Goal: Information Seeking & Learning: Learn about a topic

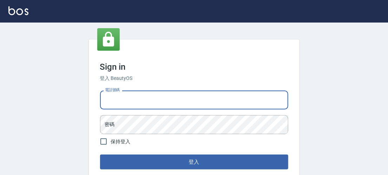
click at [128, 103] on input "電話號碼" at bounding box center [194, 99] width 188 height 19
type input "0934059584"
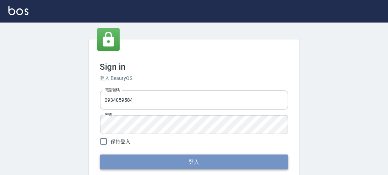
click at [142, 160] on button "登入" at bounding box center [194, 161] width 188 height 15
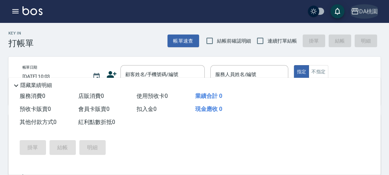
click at [364, 8] on div "DA桃園" at bounding box center [369, 11] width 19 height 9
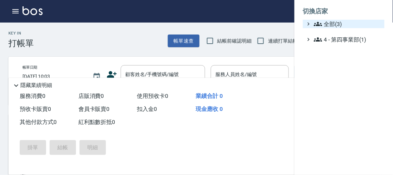
click at [338, 20] on span "全部(3)" at bounding box center [347, 24] width 68 height 8
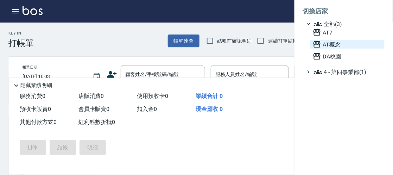
click at [325, 45] on span "AT概念" at bounding box center [346, 44] width 69 height 8
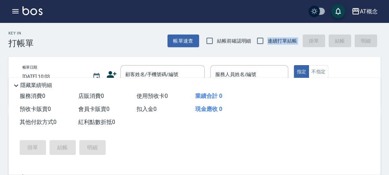
drag, startPoint x: 0, startPoint y: 0, endPoint x: 249, endPoint y: 41, distance: 252.2
click at [249, 41] on div "帳單速查 結帳前確認明細 連續打單結帳 掛單 結帳 明細" at bounding box center [274, 40] width 213 height 15
click at [17, 12] on icon "button" at bounding box center [15, 11] width 8 height 8
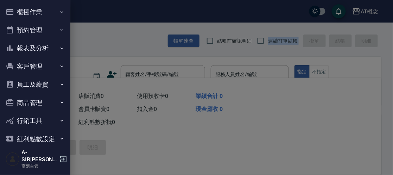
click at [29, 47] on button "報表及分析" at bounding box center [35, 48] width 65 height 18
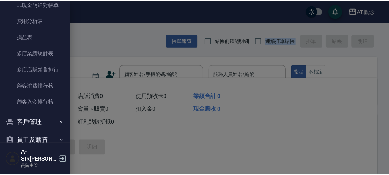
scroll to position [648, 0]
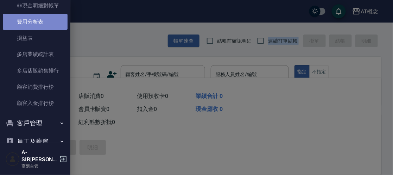
click at [43, 18] on link "費用分析表" at bounding box center [35, 22] width 65 height 16
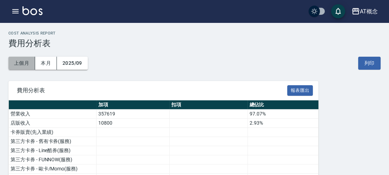
click at [30, 60] on button "上個月" at bounding box center [21, 63] width 27 height 13
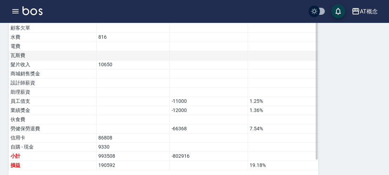
scroll to position [544, 0]
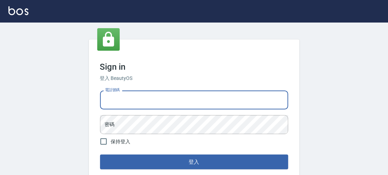
click at [130, 106] on input "電話號碼" at bounding box center [194, 99] width 188 height 19
type input "0934059584"
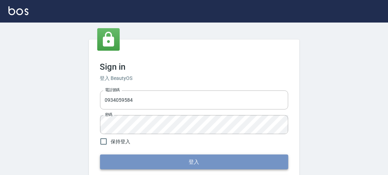
click at [167, 159] on button "登入" at bounding box center [194, 161] width 188 height 15
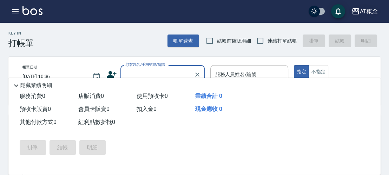
click at [365, 11] on div "AT概念" at bounding box center [369, 11] width 18 height 9
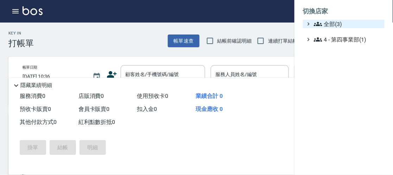
click at [338, 25] on span "全部(3)" at bounding box center [347, 24] width 68 height 8
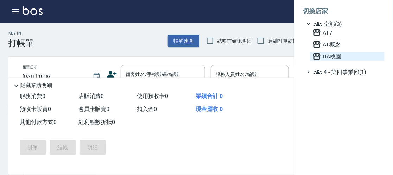
click at [331, 56] on span "DA桃園" at bounding box center [346, 56] width 69 height 8
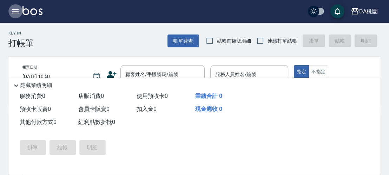
click at [15, 11] on icon "button" at bounding box center [15, 11] width 6 height 4
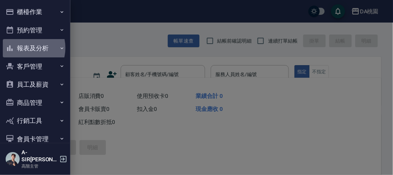
click at [23, 48] on button "報表及分析" at bounding box center [35, 48] width 65 height 18
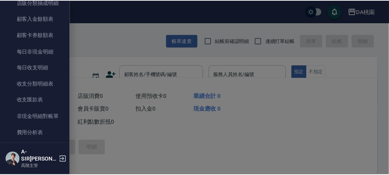
scroll to position [562, 0]
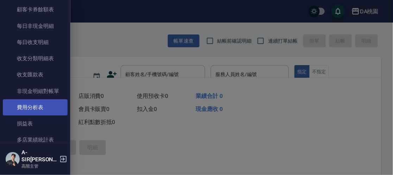
click at [22, 106] on link "費用分析表" at bounding box center [35, 107] width 65 height 16
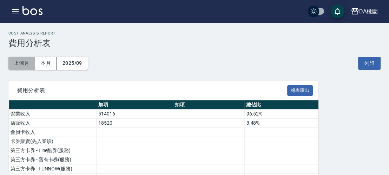
click at [18, 61] on button "上個月" at bounding box center [21, 63] width 27 height 13
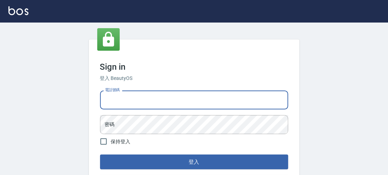
click at [125, 97] on input "電話號碼" at bounding box center [194, 99] width 188 height 19
type input "0934059584"
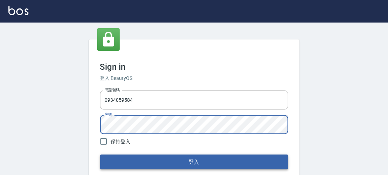
click at [135, 158] on button "登入" at bounding box center [194, 161] width 188 height 15
